Goal: Task Accomplishment & Management: Complete application form

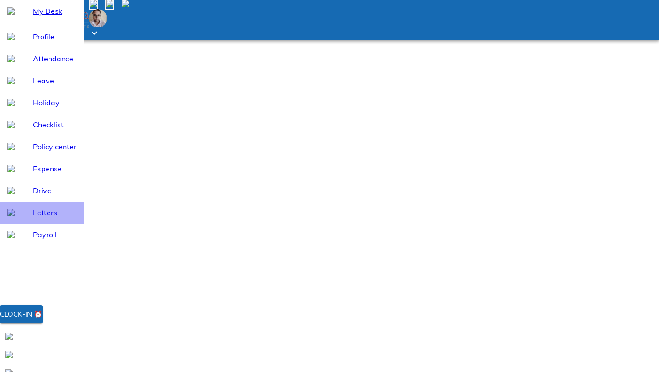
click at [38, 218] on span "Letters" at bounding box center [54, 212] width 43 height 11
click at [42, 86] on span "Leave" at bounding box center [54, 80] width 43 height 11
select select "10"
drag, startPoint x: 135, startPoint y: 103, endPoint x: 214, endPoint y: 106, distance: 78.8
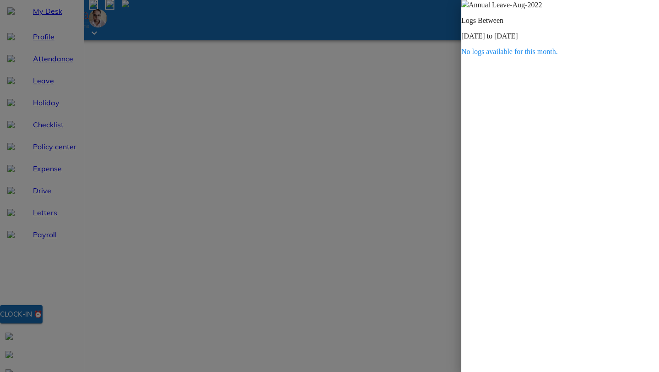
click at [469, 7] on img at bounding box center [464, 3] width 7 height 7
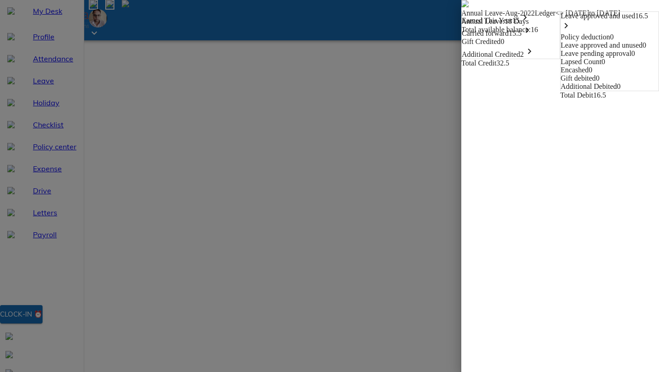
click at [461, 7] on img at bounding box center [464, 3] width 7 height 7
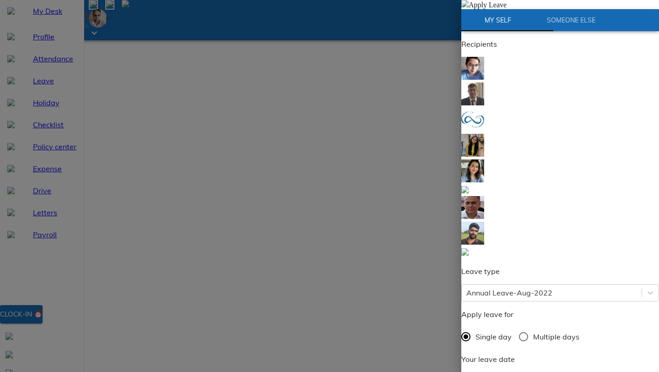
click at [529, 327] on input "Multiple days" at bounding box center [523, 336] width 19 height 19
radio input "true"
click at [482, 371] on div "/ /" at bounding box center [560, 377] width 198 height 11
click at [469, 7] on img at bounding box center [464, 3] width 7 height 7
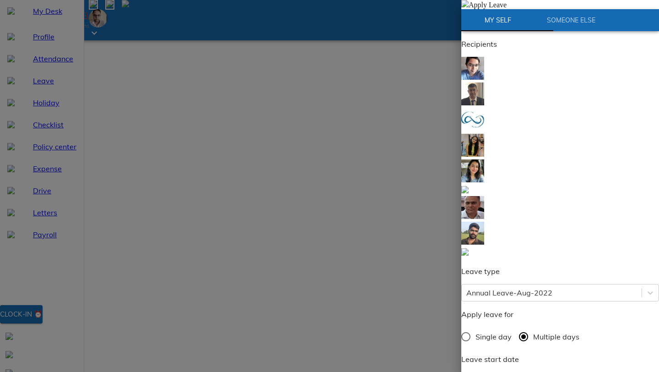
radio input "true"
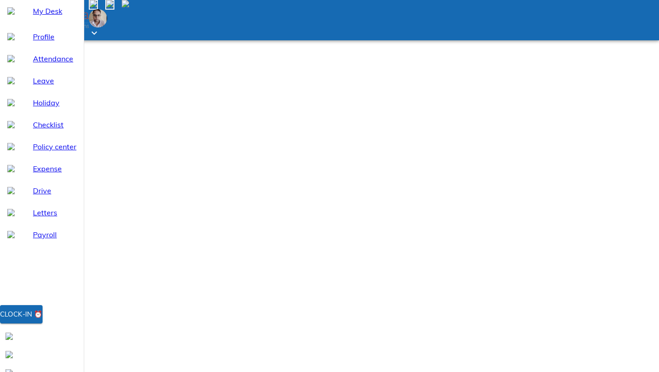
click at [33, 16] on span "My Desk" at bounding box center [54, 10] width 43 height 11
click at [37, 86] on span "Leave" at bounding box center [54, 80] width 43 height 11
select select "10"
click at [55, 108] on span "Holiday" at bounding box center [54, 102] width 43 height 11
